Goal: Navigation & Orientation: Understand site structure

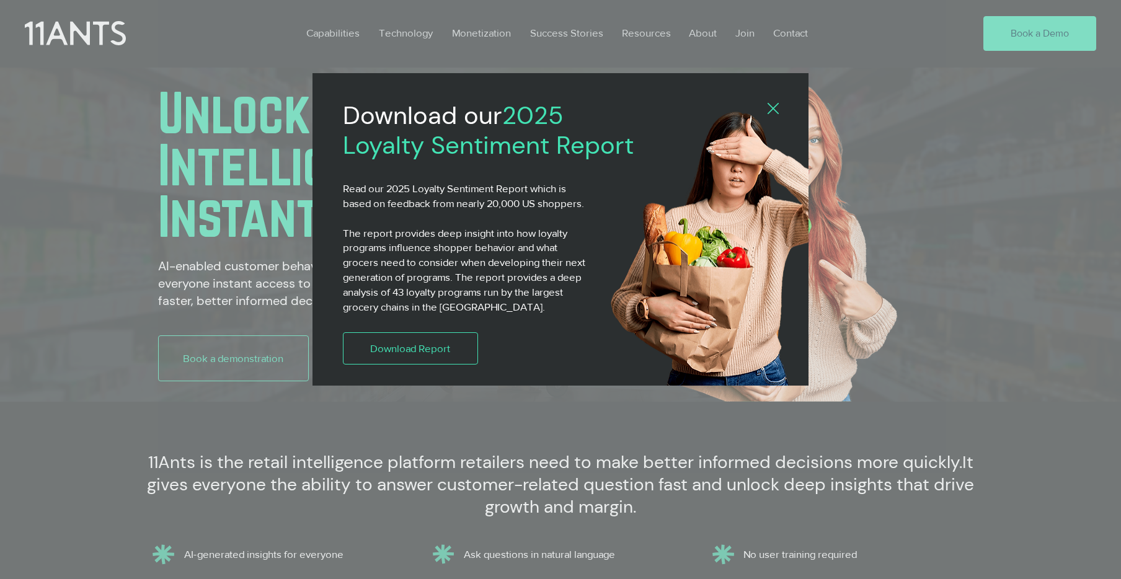
click at [773, 107] on icon "Back to site" at bounding box center [773, 108] width 11 height 11
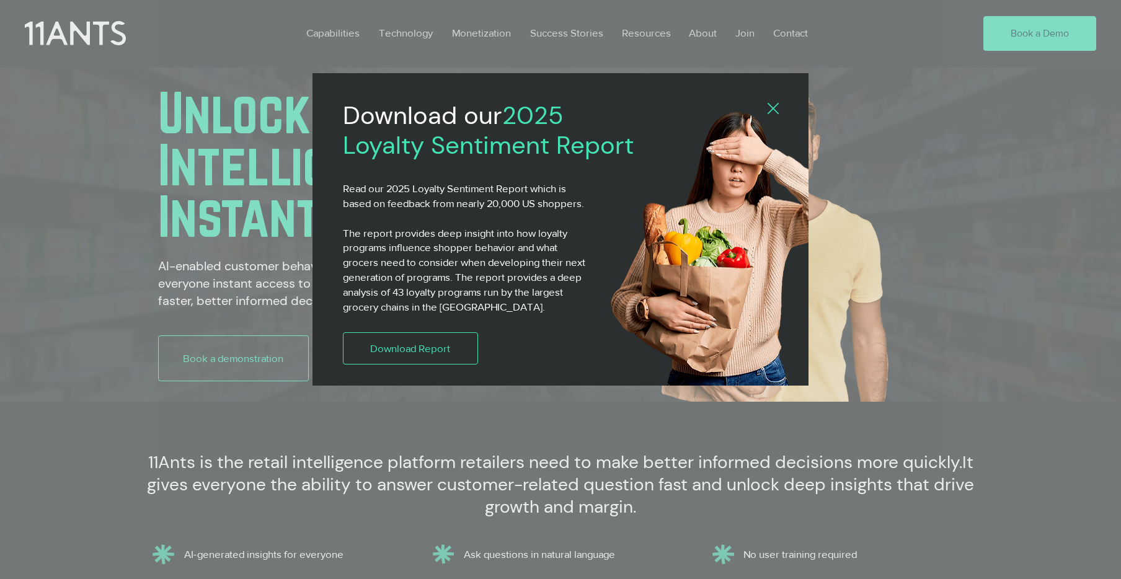
click at [773, 107] on icon "Back to site" at bounding box center [773, 108] width 11 height 11
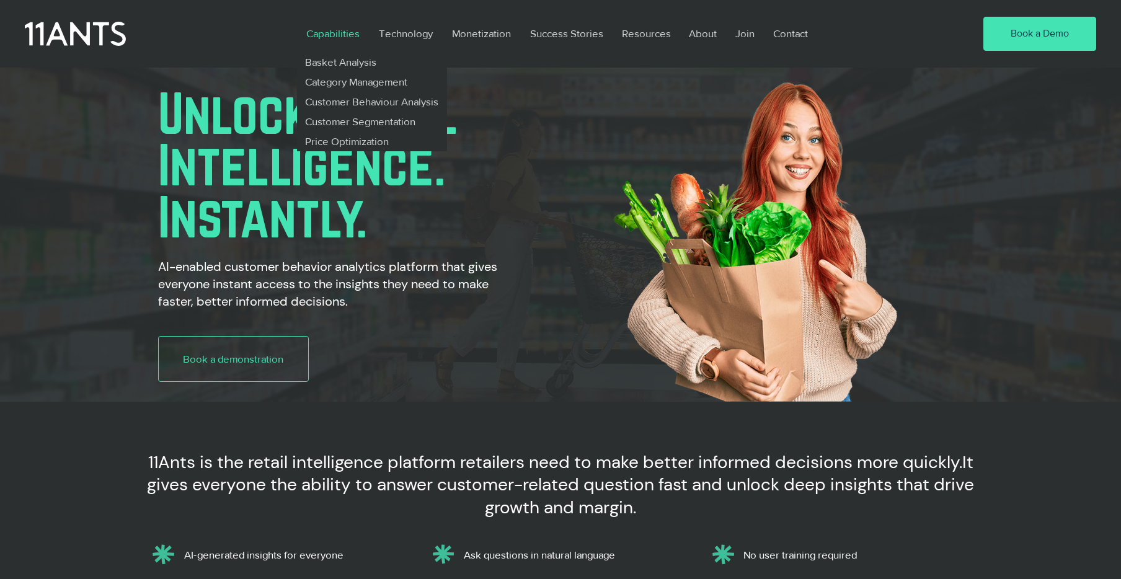
click at [341, 33] on p "Capabilities" at bounding box center [333, 33] width 66 height 29
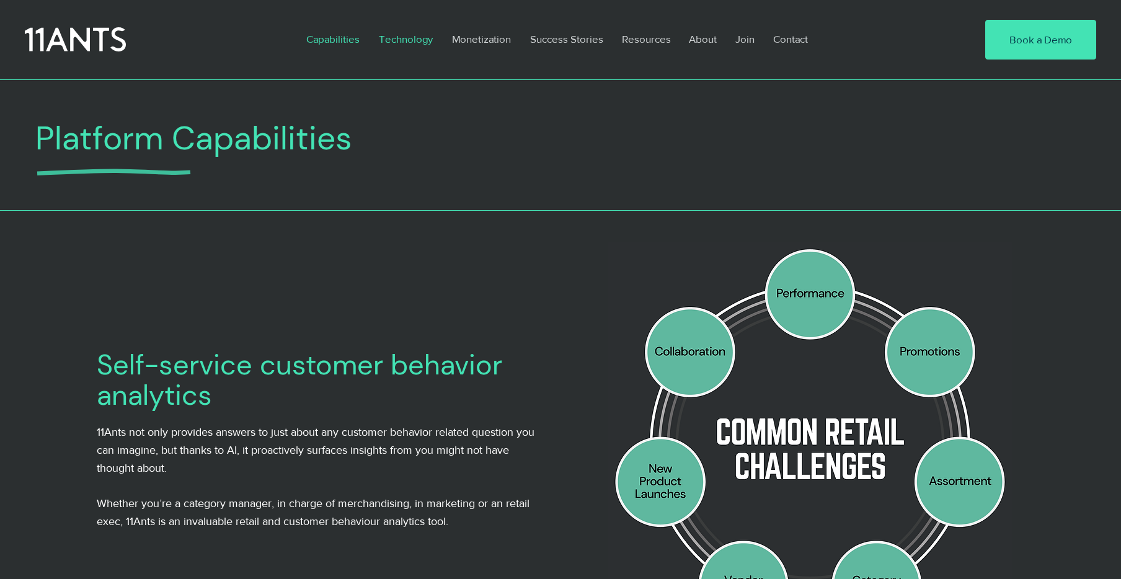
click at [389, 41] on p "Technology" at bounding box center [406, 39] width 66 height 29
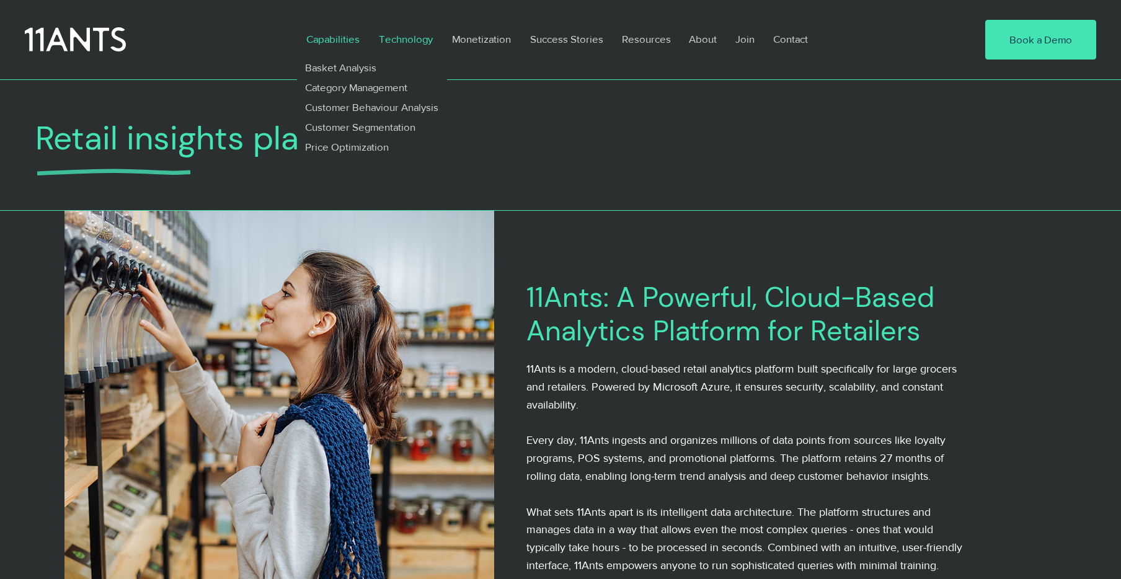
click at [341, 39] on p "Capabilities" at bounding box center [333, 39] width 66 height 29
